Goal: Task Accomplishment & Management: Use online tool/utility

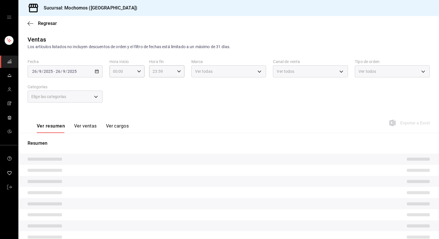
type input "PARROT,UBER_EATS,RAPPI,DIDI_FOOD,ONLINE"
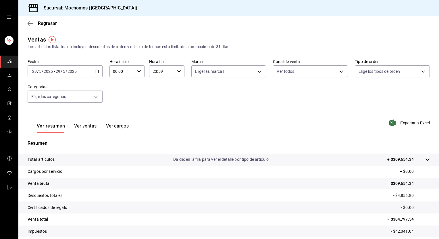
click at [95, 72] on icon "button" at bounding box center [97, 71] width 4 height 4
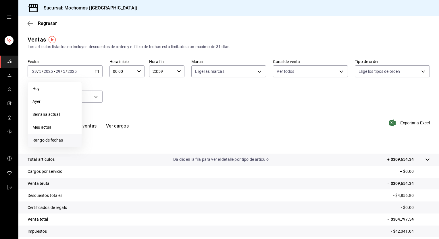
click at [52, 140] on span "Rango de fechas" at bounding box center [54, 141] width 45 height 6
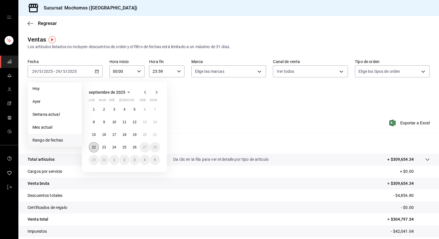
click at [94, 147] on abbr "22" at bounding box center [94, 148] width 4 height 4
click at [132, 146] on button "26" at bounding box center [135, 147] width 10 height 10
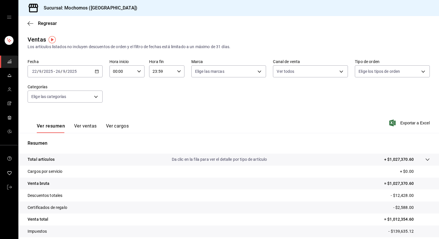
click at [139, 72] on icon "button" at bounding box center [139, 71] width 4 height 4
click at [115, 106] on span "05" at bounding box center [117, 106] width 8 height 5
type input "05:00"
click at [138, 82] on button "00" at bounding box center [134, 85] width 15 height 11
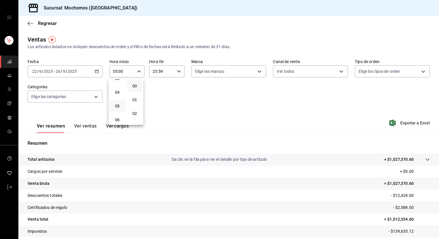
click at [176, 72] on div at bounding box center [219, 119] width 439 height 239
click at [177, 72] on icon "button" at bounding box center [179, 71] width 4 height 4
click at [157, 87] on button "05" at bounding box center [156, 89] width 15 height 11
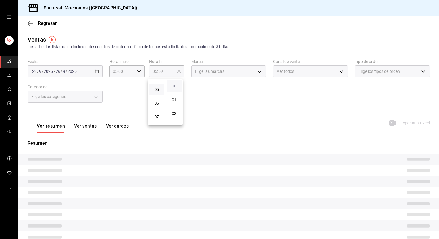
click at [175, 85] on span "00" at bounding box center [174, 86] width 8 height 5
type input "05:00"
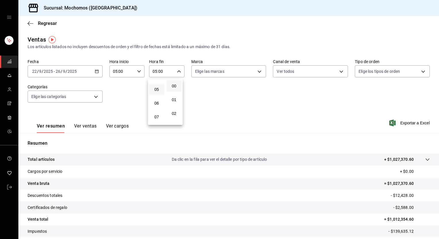
click at [192, 92] on div at bounding box center [219, 119] width 439 height 239
click at [410, 123] on span "Exportar a Excel" at bounding box center [409, 123] width 39 height 7
